Goal: Information Seeking & Learning: Learn about a topic

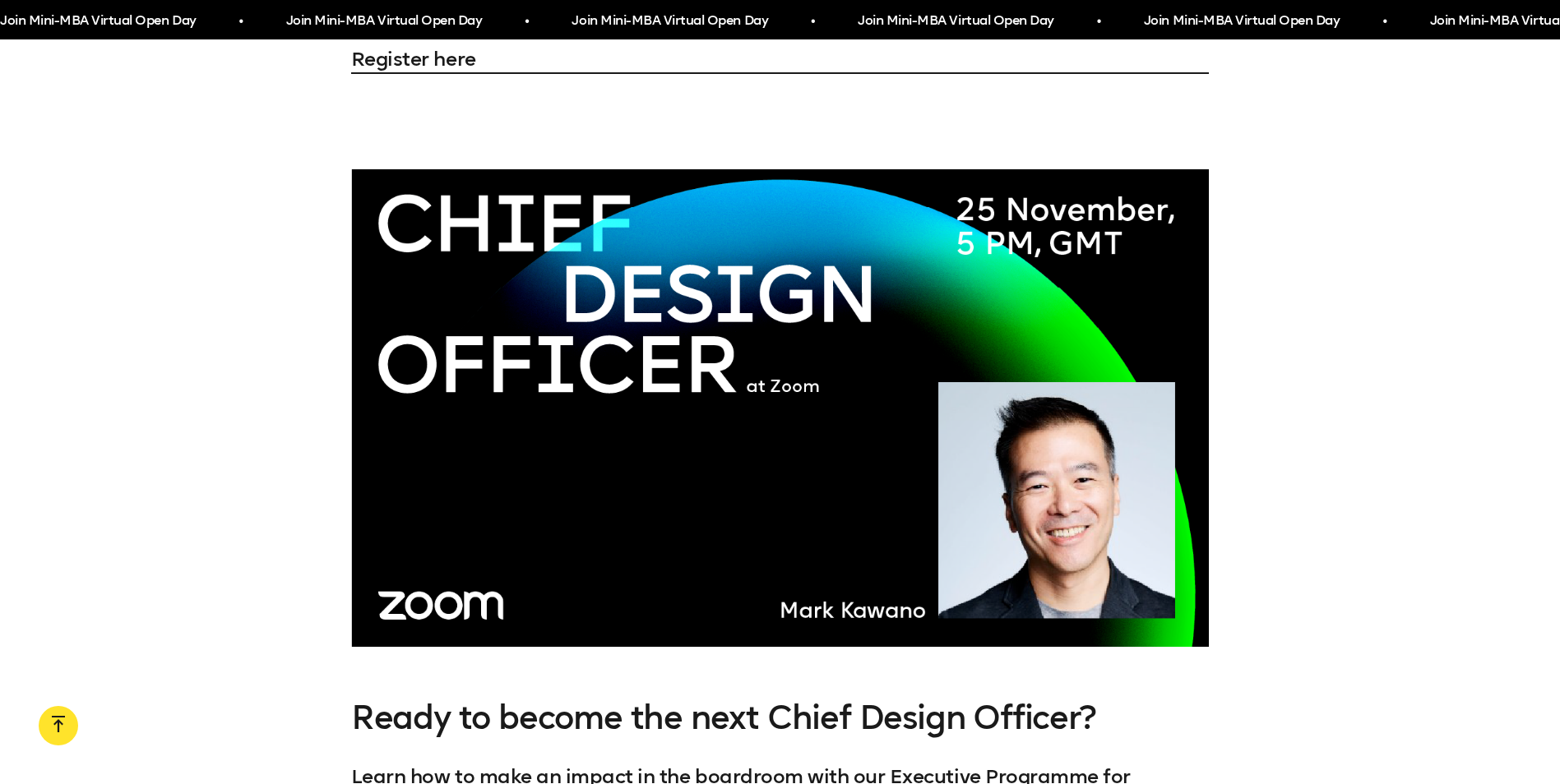
scroll to position [5837, 0]
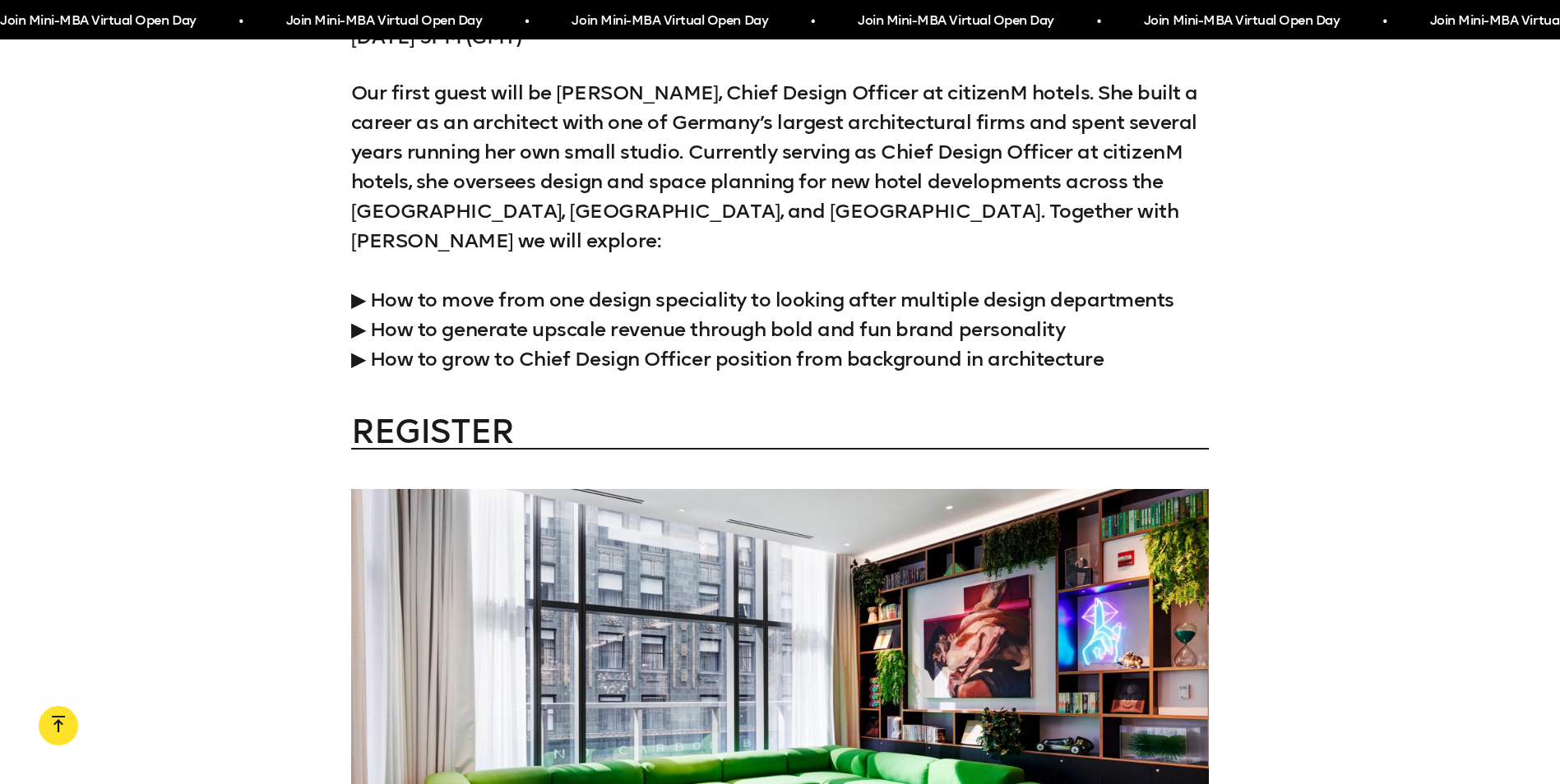
scroll to position [2302, 0]
click at [359, 291] on p "Our first guest will be Claudia Abt, Chief Design Officer at citizenM hotels. S…" at bounding box center [780, 225] width 858 height 296
click at [389, 291] on p "Our first guest will be Claudia Abt, Chief Design Officer at citizenM hotels. S…" at bounding box center [780, 225] width 858 height 296
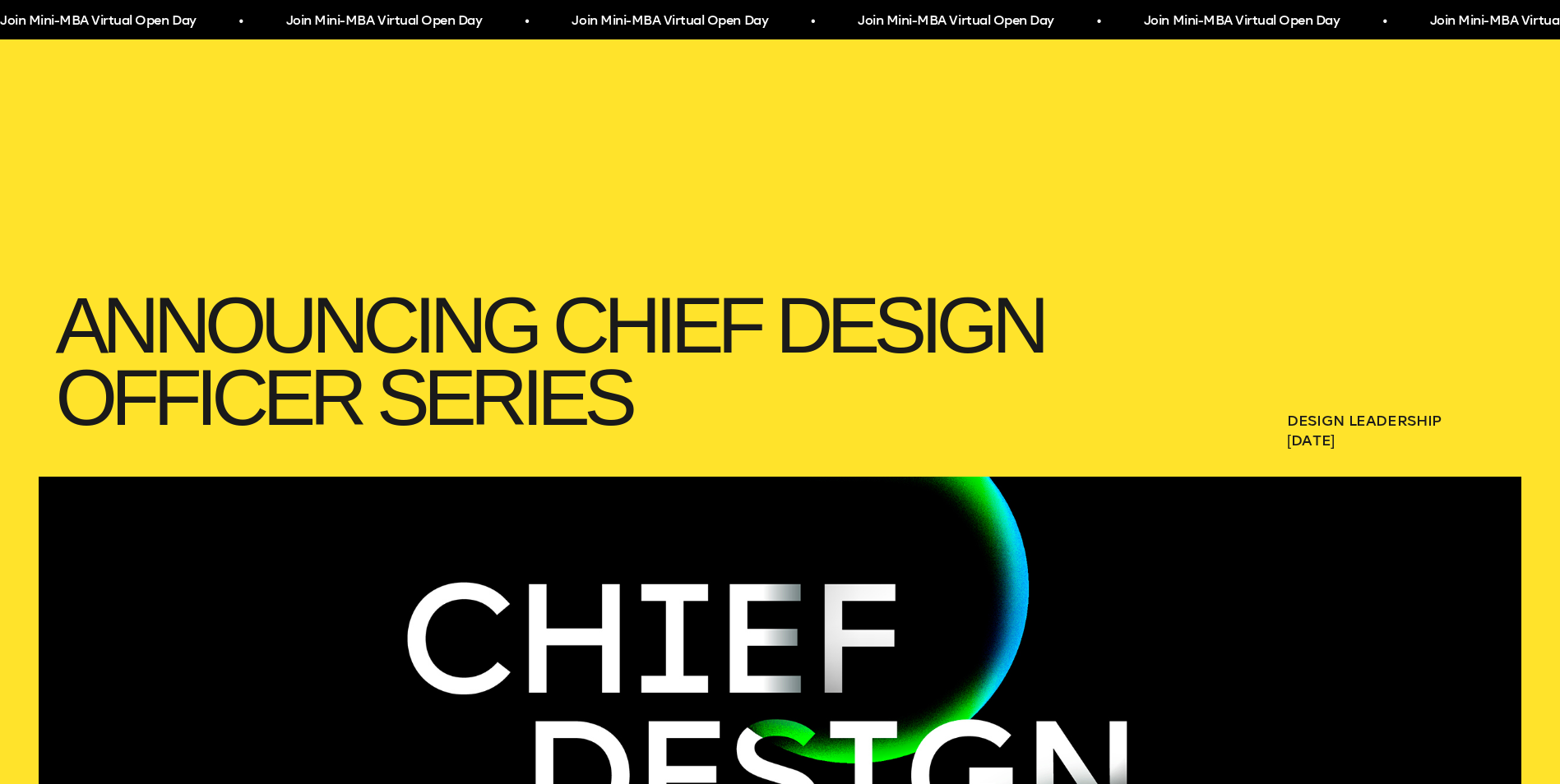
scroll to position [0, 0]
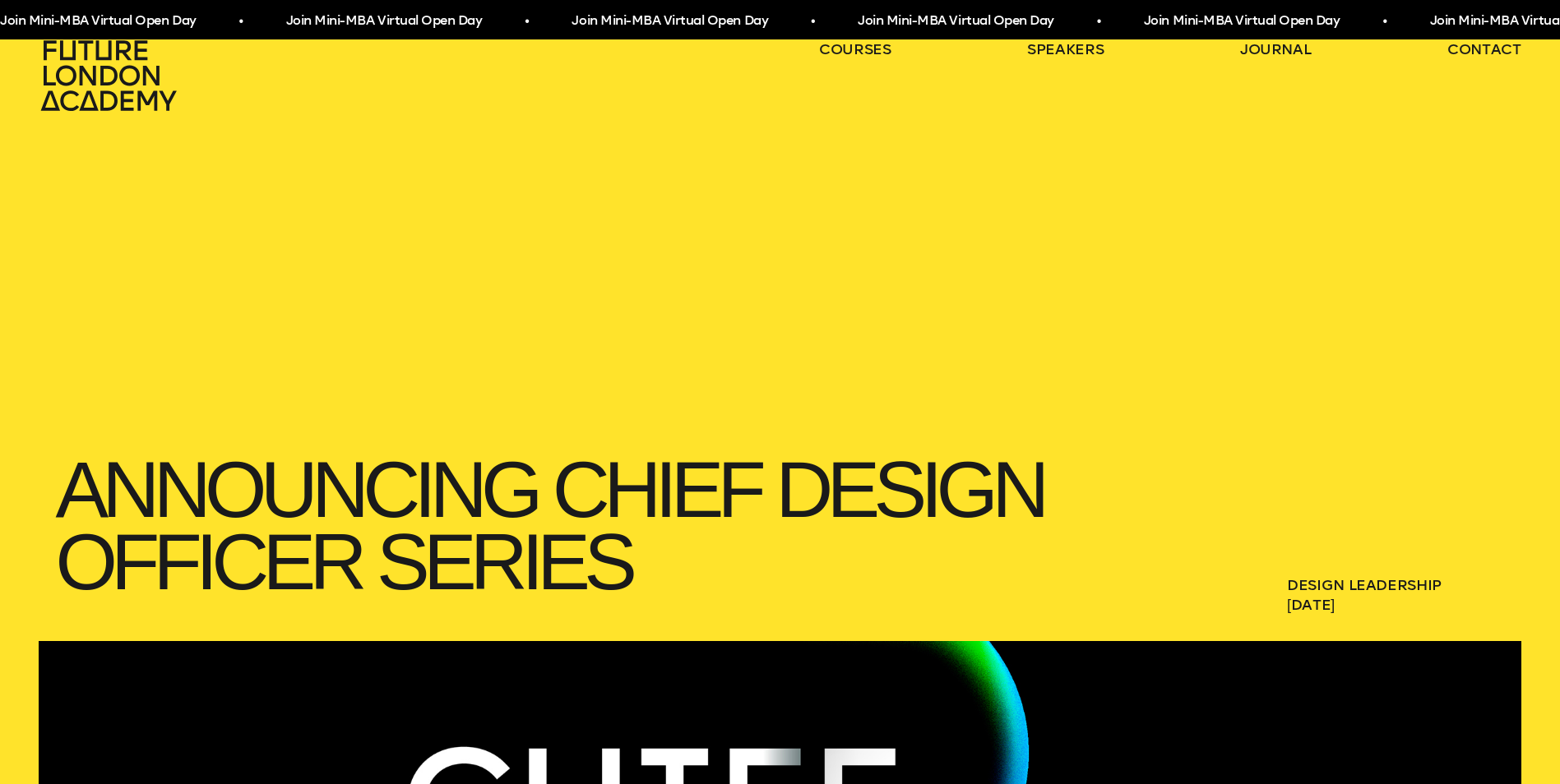
click at [122, 85] on icon at bounding box center [111, 76] width 145 height 72
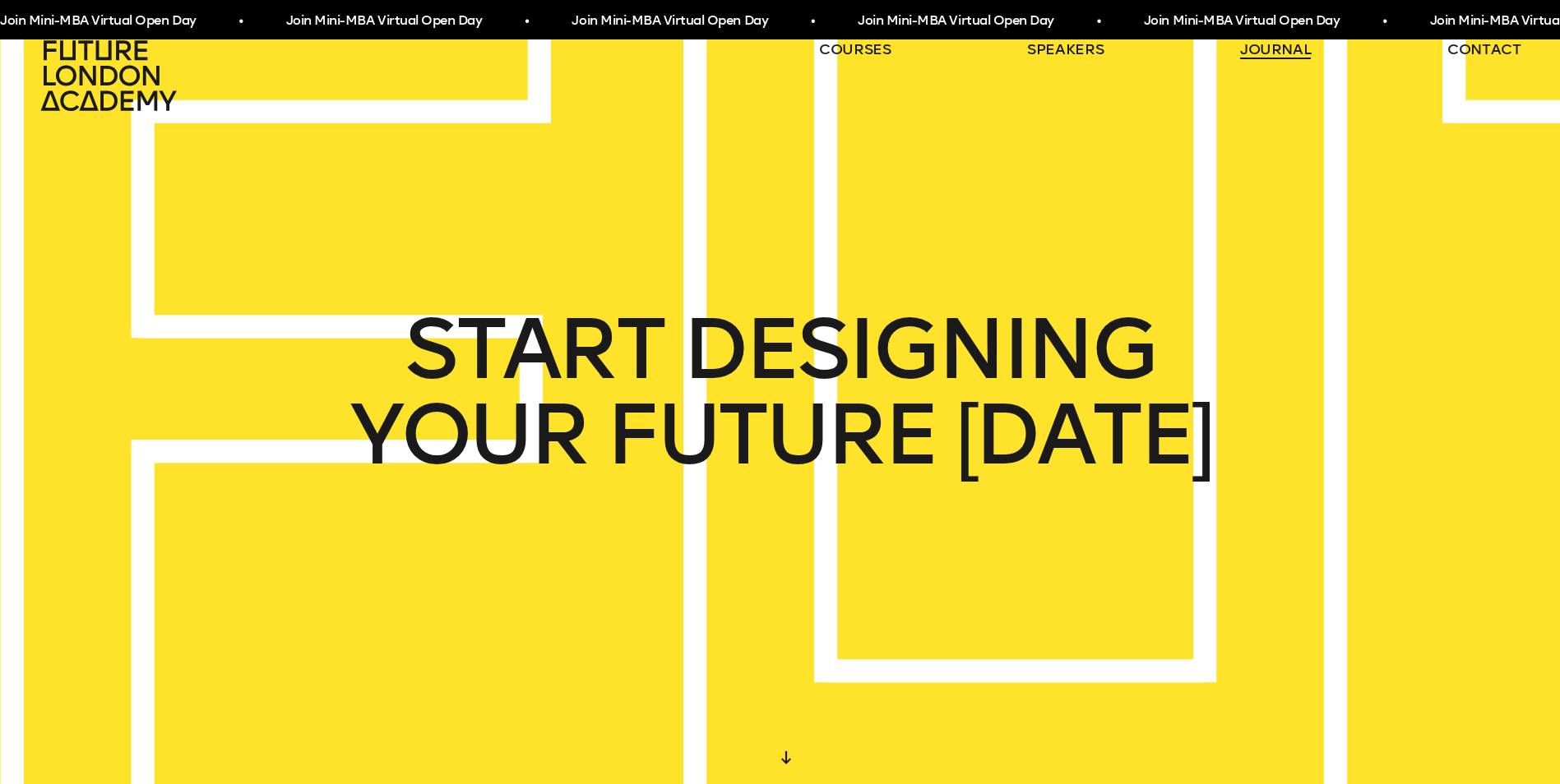
click at [1253, 48] on link "journal" at bounding box center [1275, 49] width 71 height 19
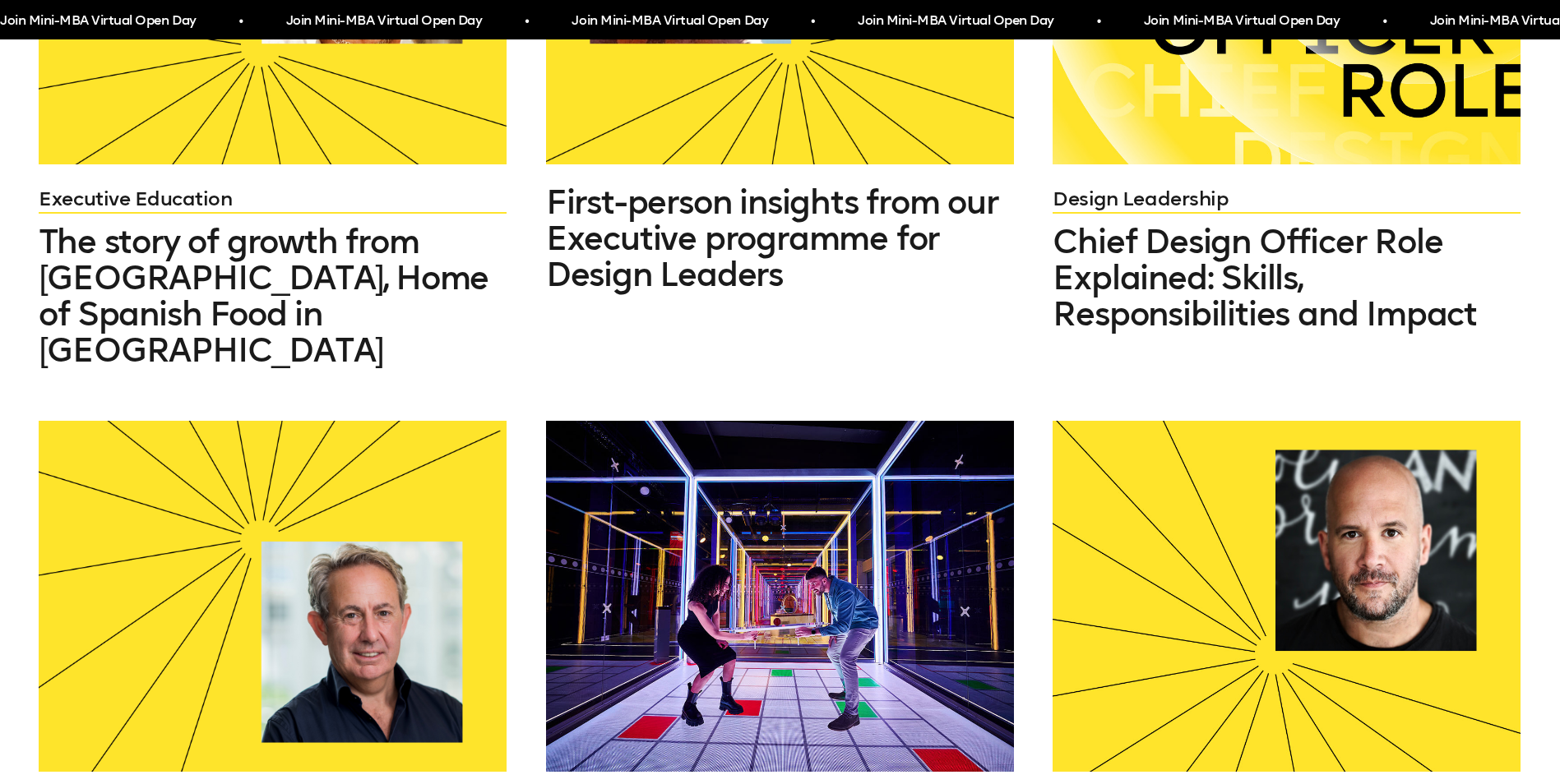
scroll to position [822, 0]
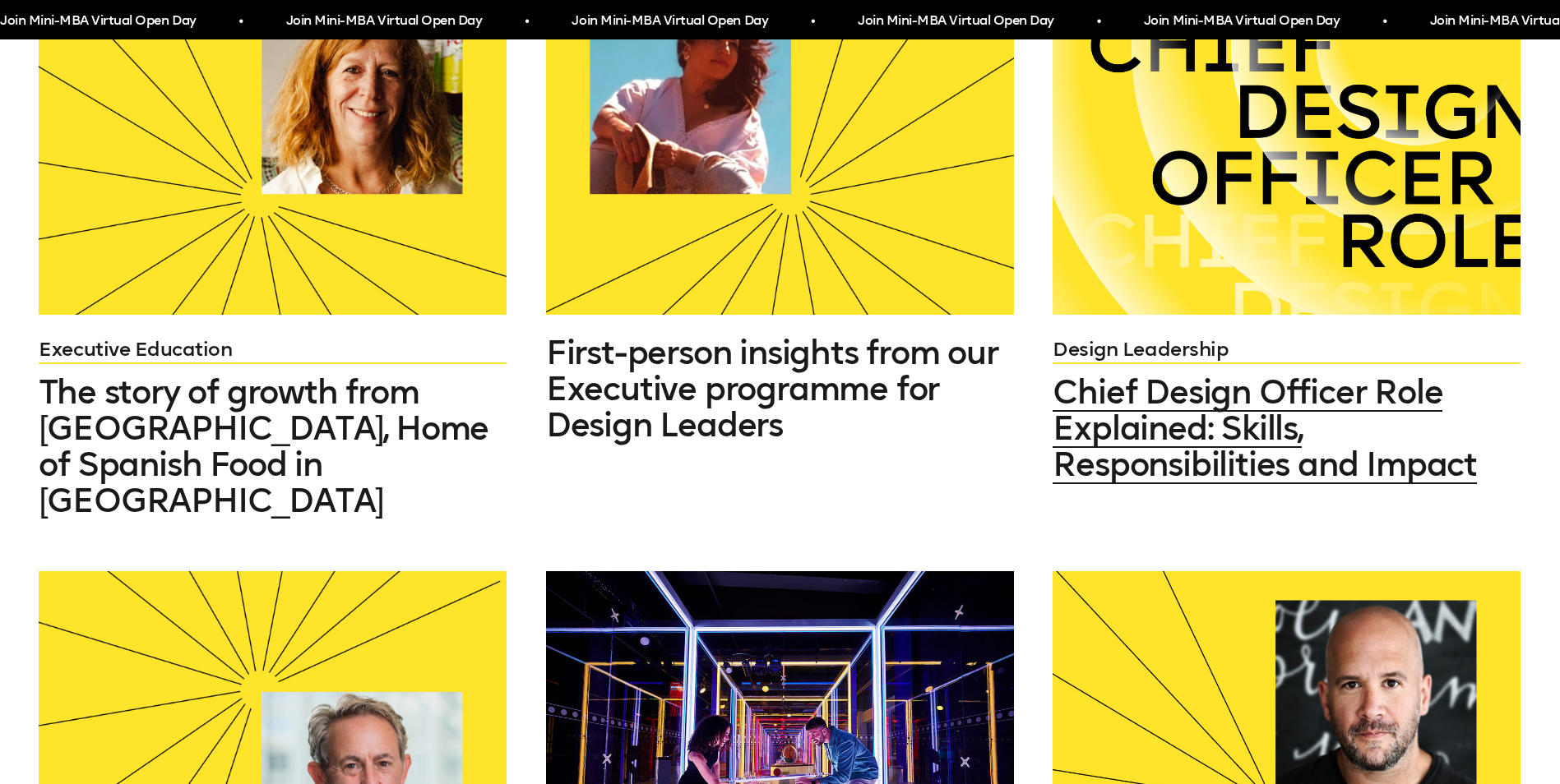
click at [1194, 433] on span "Chief Design Officer Role Explained: Skills, Responsibilities and Impact" at bounding box center [1265, 428] width 424 height 111
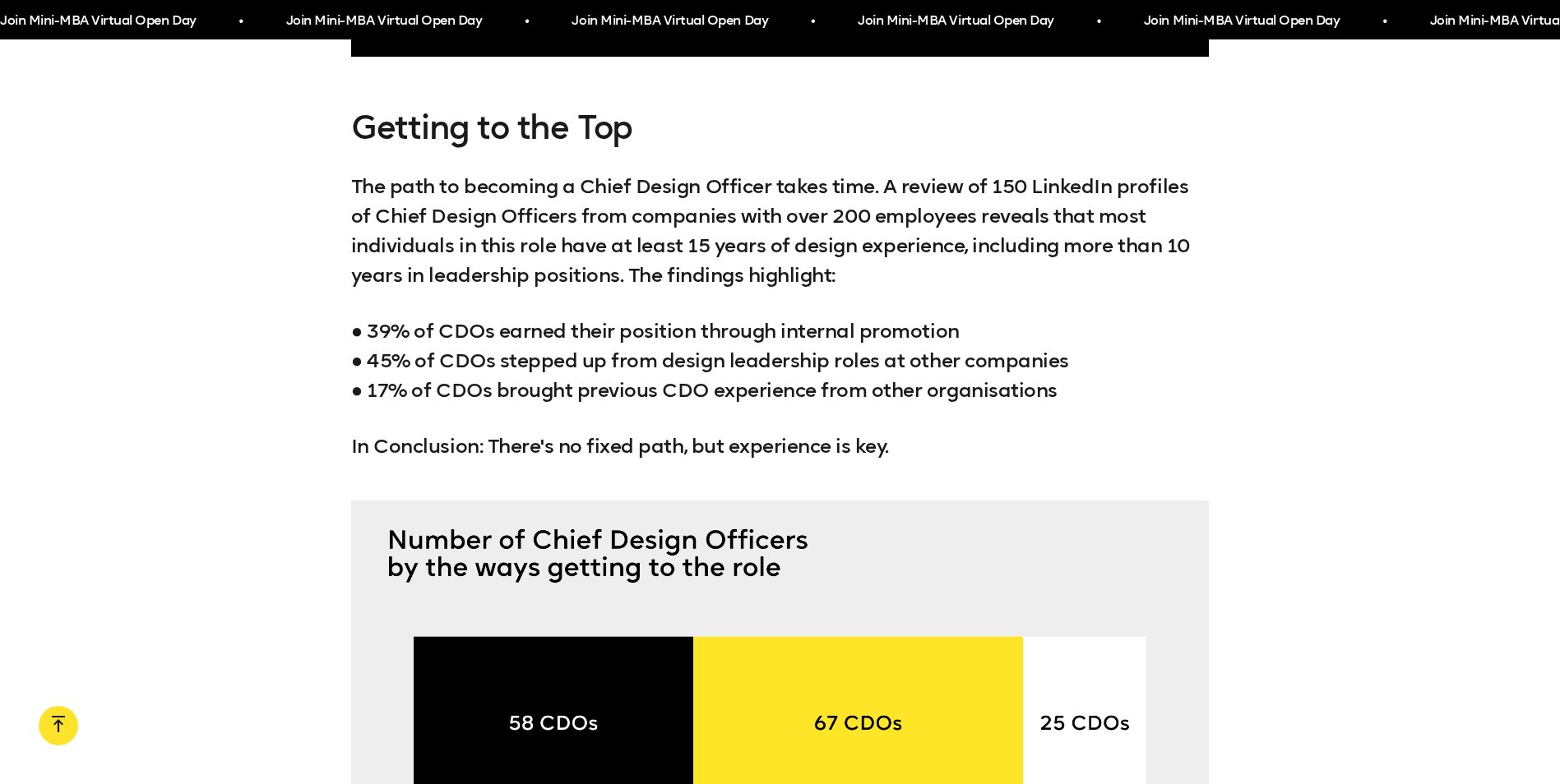
scroll to position [8633, 0]
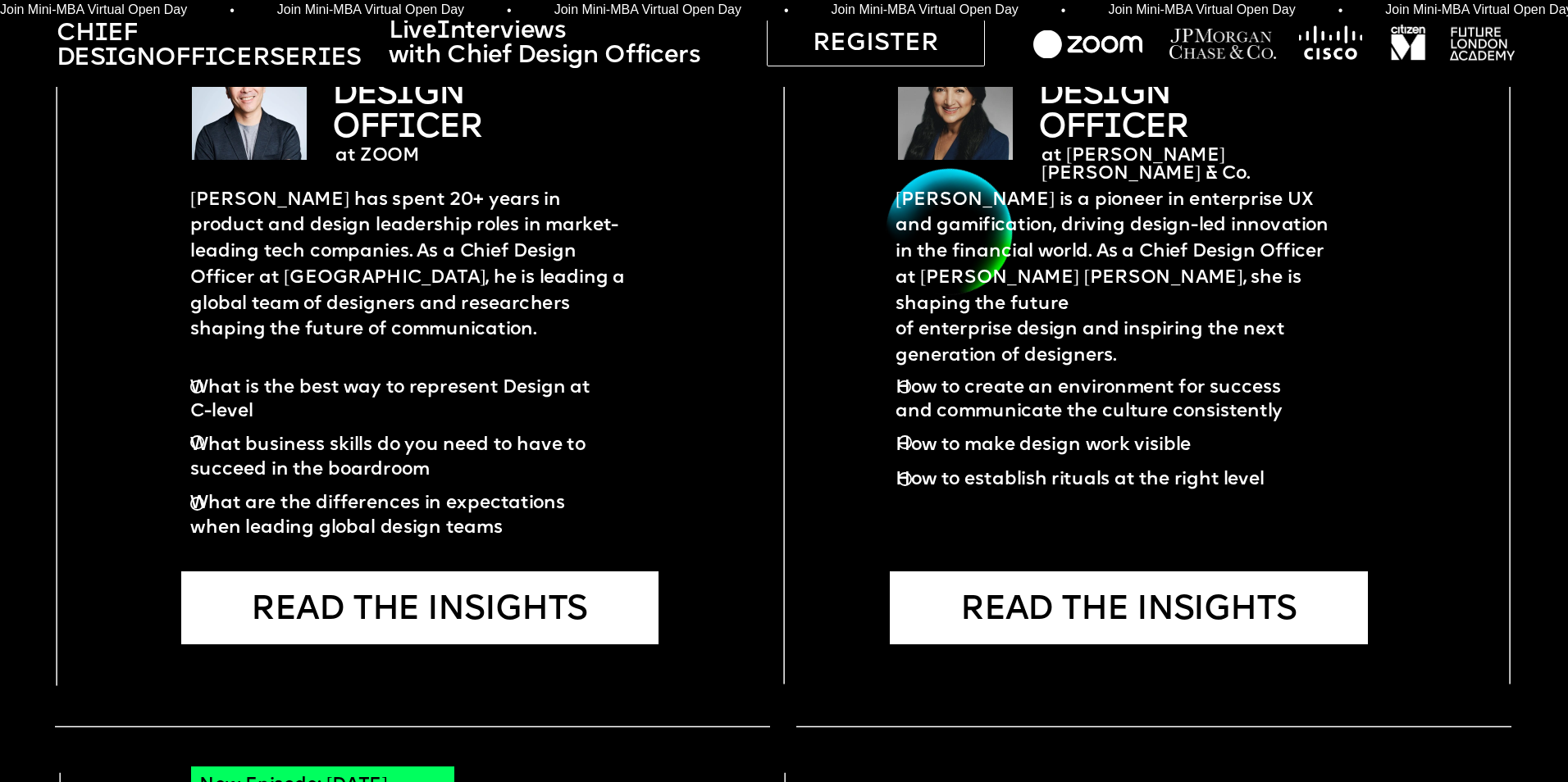
scroll to position [3936, 0]
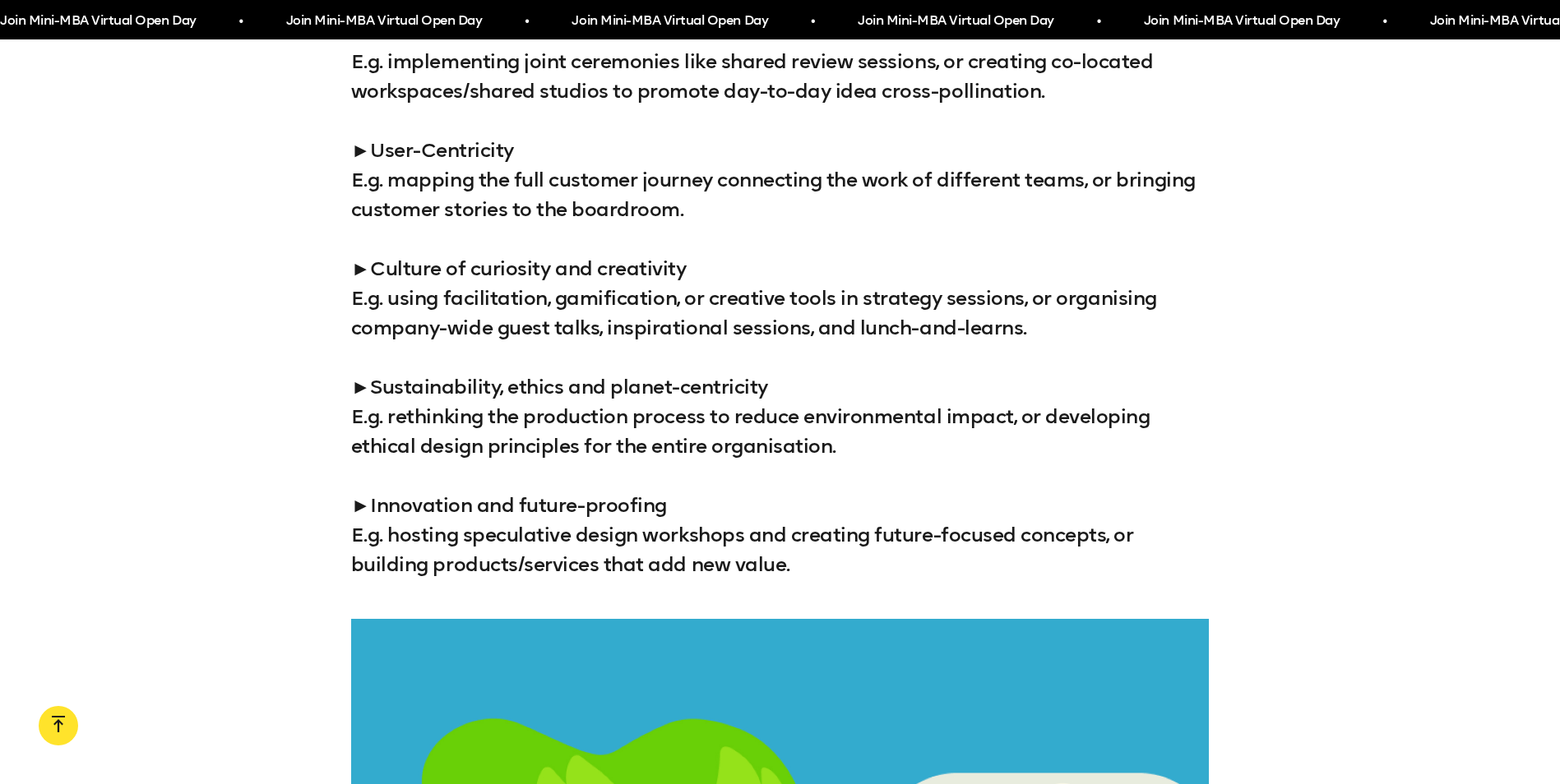
scroll to position [3125, 0]
